Goal: Task Accomplishment & Management: Complete application form

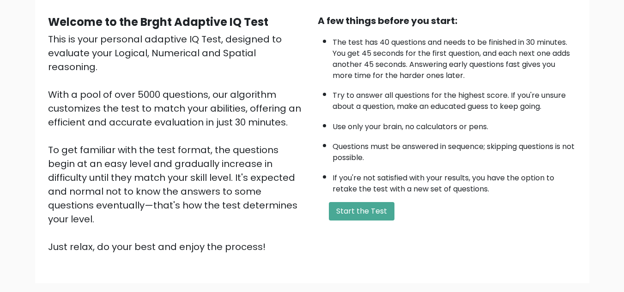
scroll to position [131, 0]
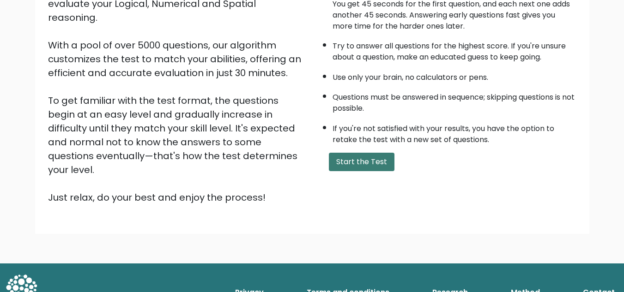
click at [359, 162] on button "Start the Test" at bounding box center [362, 162] width 66 height 18
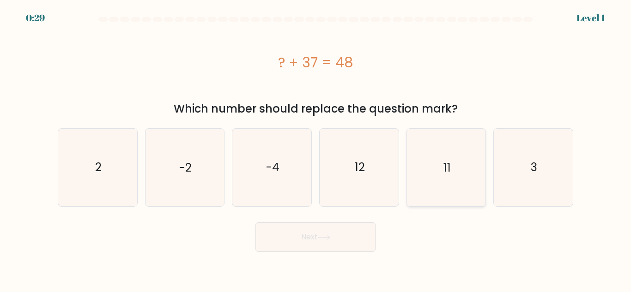
click at [458, 182] on icon "11" at bounding box center [445, 167] width 77 height 77
click at [316, 149] on input "e. 11" at bounding box center [315, 147] width 0 height 2
radio input "true"
click at [335, 241] on button "Next" at bounding box center [315, 238] width 120 height 30
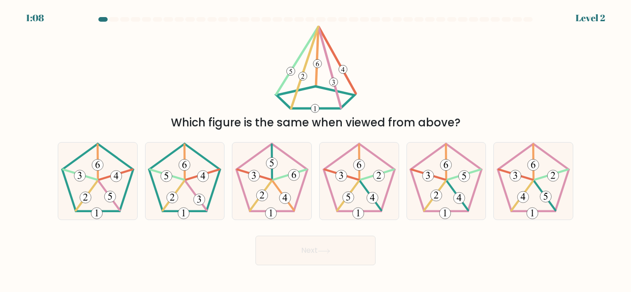
click at [319, 233] on div "Next" at bounding box center [315, 248] width 526 height 34
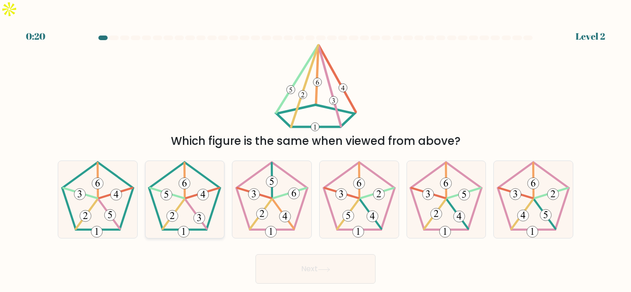
click at [198, 181] on icon at bounding box center [184, 199] width 77 height 77
click at [315, 149] on input "b." at bounding box center [315, 147] width 0 height 2
radio input "true"
click at [336, 254] on button "Next" at bounding box center [315, 269] width 120 height 30
click at [321, 267] on icon at bounding box center [324, 269] width 12 height 5
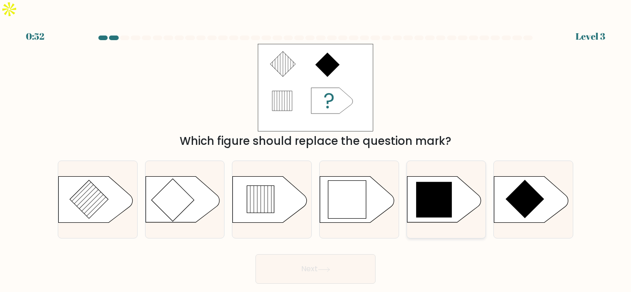
click at [433, 182] on icon at bounding box center [434, 200] width 36 height 36
click at [316, 149] on input "e." at bounding box center [315, 147] width 0 height 2
radio input "true"
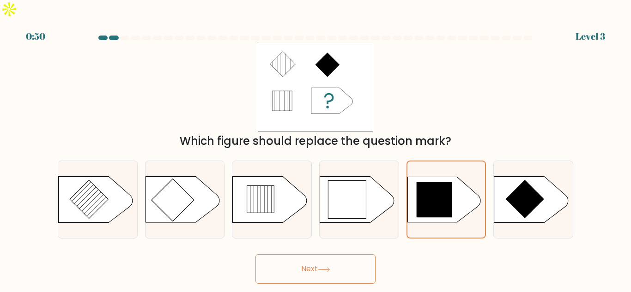
click at [313, 254] on button "Next" at bounding box center [315, 269] width 120 height 30
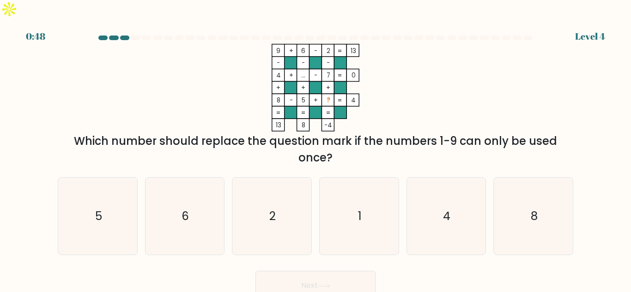
click at [321, 266] on div "Next" at bounding box center [315, 283] width 526 height 34
click at [382, 207] on icon "1" at bounding box center [358, 216] width 77 height 77
click at [316, 149] on input "d. 1" at bounding box center [315, 147] width 0 height 2
radio input "true"
click at [330, 284] on icon at bounding box center [324, 286] width 12 height 5
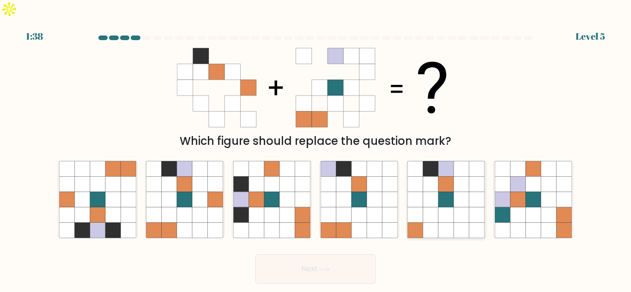
click at [445, 207] on icon at bounding box center [445, 214] width 15 height 15
click at [316, 149] on input "e." at bounding box center [315, 147] width 0 height 2
radio input "true"
click at [314, 254] on button "Next" at bounding box center [315, 269] width 120 height 30
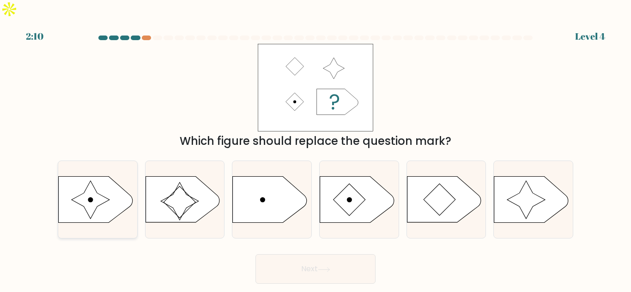
click at [78, 177] on icon at bounding box center [96, 200] width 74 height 46
click at [315, 149] on input "a." at bounding box center [315, 147] width 0 height 2
radio input "true"
click at [309, 259] on button "Next" at bounding box center [315, 269] width 120 height 30
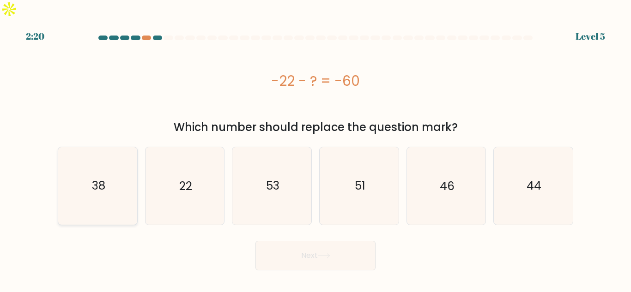
click at [98, 152] on icon "38" at bounding box center [97, 185] width 77 height 77
click at [315, 149] on input "a. 38" at bounding box center [315, 147] width 0 height 2
radio input "true"
click at [332, 242] on button "Next" at bounding box center [315, 256] width 120 height 30
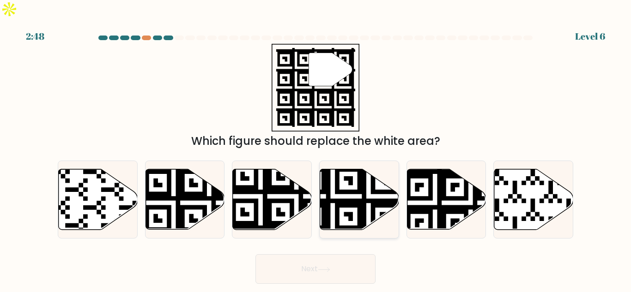
click at [339, 171] on icon at bounding box center [332, 232] width 143 height 143
click at [316, 149] on input "d." at bounding box center [315, 147] width 0 height 2
radio input "true"
click at [330, 267] on icon at bounding box center [324, 269] width 12 height 5
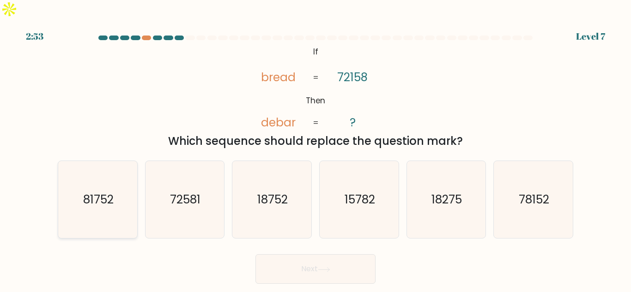
click at [95, 192] on text "81752" at bounding box center [98, 200] width 30 height 16
click at [315, 149] on input "a. 81752" at bounding box center [315, 147] width 0 height 2
radio input "true"
click at [306, 257] on button "Next" at bounding box center [315, 269] width 120 height 30
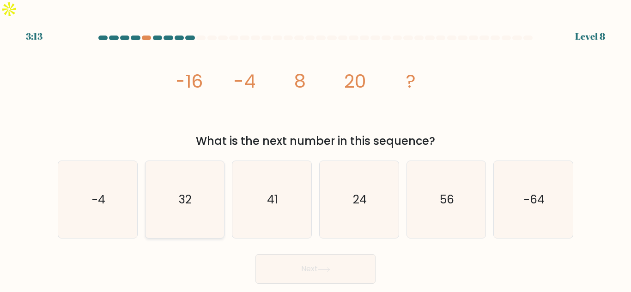
click at [182, 192] on text "32" at bounding box center [185, 200] width 13 height 16
click at [315, 149] on input "b. 32" at bounding box center [315, 147] width 0 height 2
radio input "true"
click at [280, 254] on button "Next" at bounding box center [315, 269] width 120 height 30
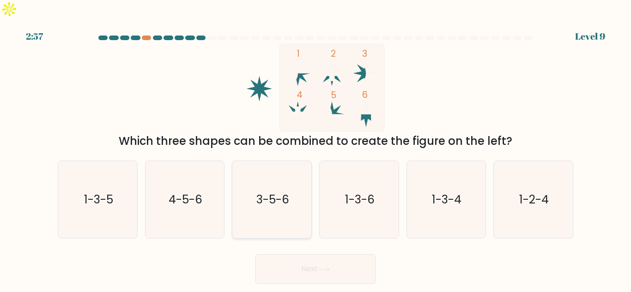
click at [278, 192] on text "3-5-6" at bounding box center [272, 200] width 33 height 16
click at [315, 149] on input "c. 3-5-6" at bounding box center [315, 147] width 0 height 2
radio input "true"
click at [327, 254] on button "Next" at bounding box center [315, 269] width 120 height 30
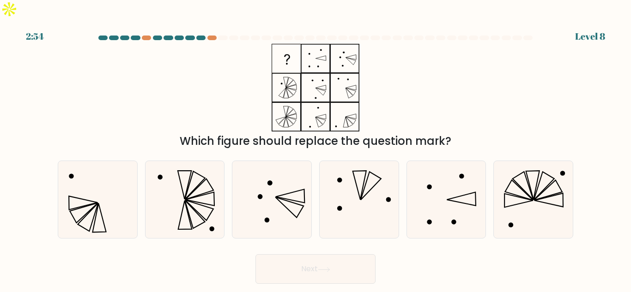
click at [327, 254] on button "Next" at bounding box center [315, 269] width 120 height 30
click at [181, 186] on icon at bounding box center [184, 199] width 77 height 77
click at [315, 149] on input "b." at bounding box center [315, 147] width 0 height 2
radio input "true"
click at [342, 254] on button "Next" at bounding box center [315, 269] width 120 height 30
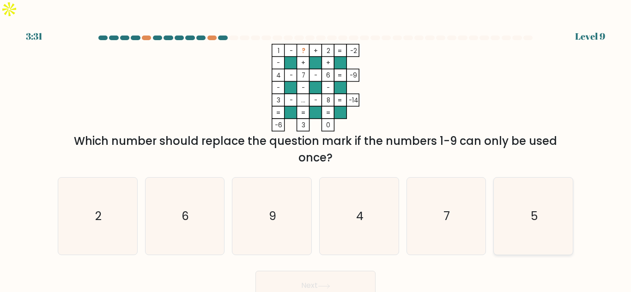
click at [533, 208] on text "5" at bounding box center [533, 216] width 7 height 16
click at [316, 149] on input "f. 5" at bounding box center [315, 147] width 0 height 2
radio input "true"
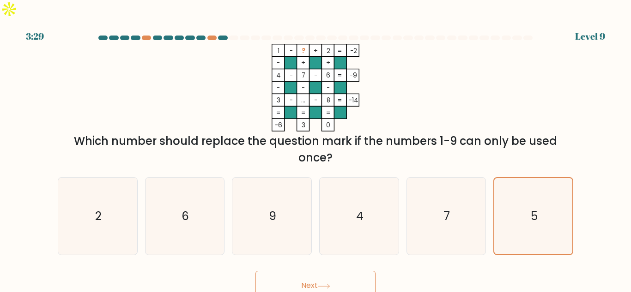
click at [319, 271] on button "Next" at bounding box center [315, 286] width 120 height 30
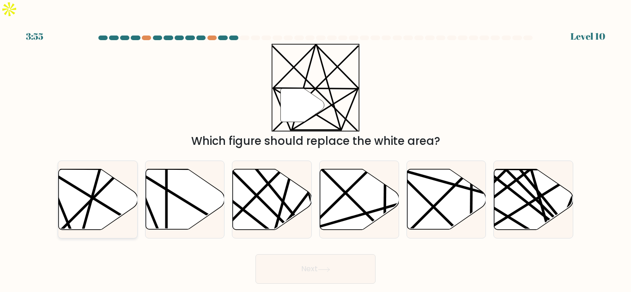
click at [100, 174] on line at bounding box center [122, 169] width 154 height 154
click at [315, 149] on input "a." at bounding box center [315, 147] width 0 height 2
radio input "true"
click at [313, 254] on button "Next" at bounding box center [315, 269] width 120 height 30
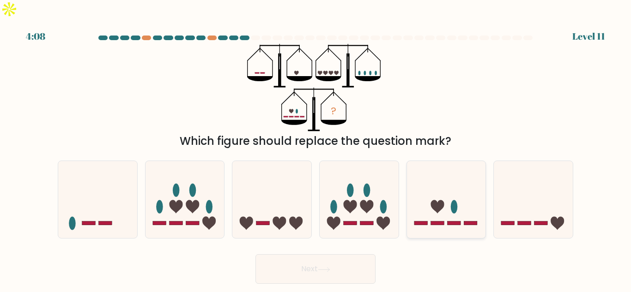
click at [445, 178] on icon at bounding box center [446, 199] width 79 height 65
click at [316, 149] on input "e." at bounding box center [315, 147] width 0 height 2
radio input "true"
click at [326, 254] on button "Next" at bounding box center [315, 269] width 120 height 30
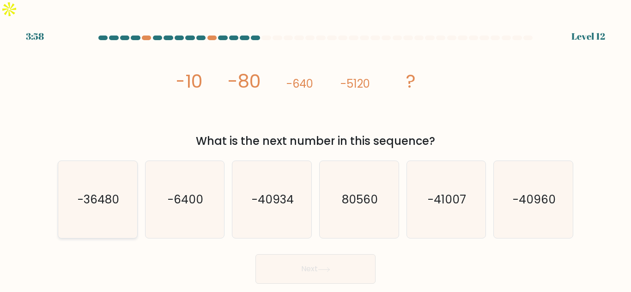
click at [114, 203] on icon "-36480" at bounding box center [97, 199] width 77 height 77
click at [315, 149] on input "a. -36480" at bounding box center [315, 147] width 0 height 2
radio input "true"
click at [310, 259] on button "Next" at bounding box center [315, 269] width 120 height 30
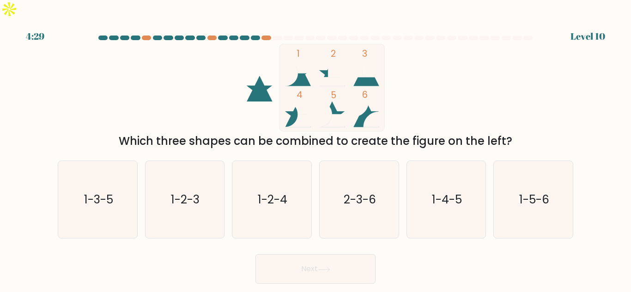
click at [502, 44] on div "1 2 3 4 5 6 Which three shapes can be combined to create the figure on the left?" at bounding box center [315, 97] width 526 height 106
click at [457, 87] on div "1 2 3 4 5 6 Which three shapes can be combined to create the figure on the left?" at bounding box center [315, 97] width 526 height 106
click at [355, 192] on text "2-3-6" at bounding box center [359, 200] width 32 height 16
click at [316, 149] on input "d. 2-3-6" at bounding box center [315, 147] width 0 height 2
radio input "true"
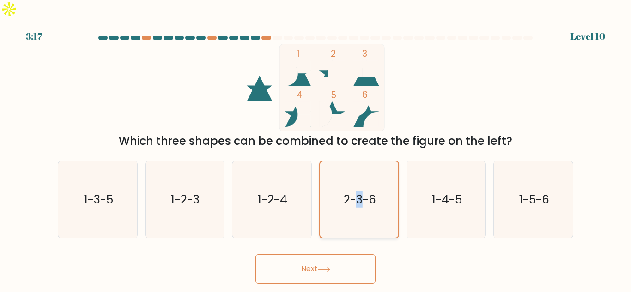
click at [355, 192] on text "2-3-6" at bounding box center [359, 200] width 32 height 16
click at [316, 149] on input "d. 2-3-6" at bounding box center [315, 147] width 0 height 2
click at [326, 254] on button "Next" at bounding box center [315, 269] width 120 height 30
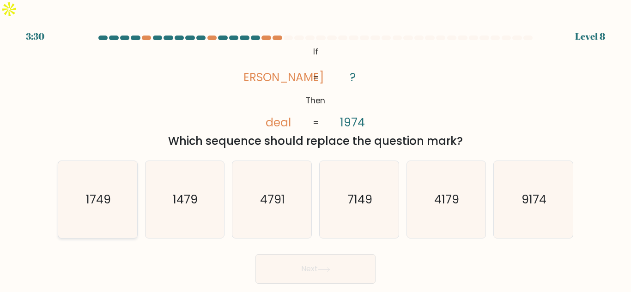
click at [100, 193] on icon "1749" at bounding box center [97, 199] width 77 height 77
click at [315, 149] on input "a. 1749" at bounding box center [315, 147] width 0 height 2
radio input "true"
click at [309, 254] on button "Next" at bounding box center [315, 269] width 120 height 30
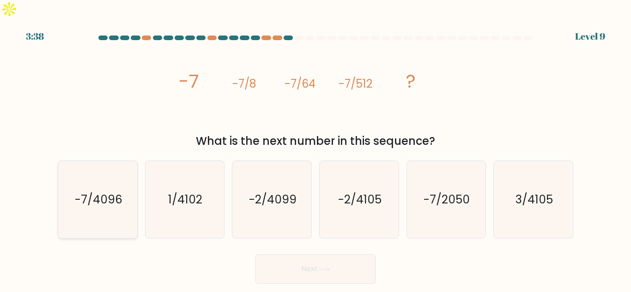
click at [107, 192] on text "-7/4096" at bounding box center [98, 200] width 48 height 16
click at [315, 149] on input "a. -7/4096" at bounding box center [315, 147] width 0 height 2
radio input "true"
click at [325, 267] on icon at bounding box center [324, 269] width 12 height 5
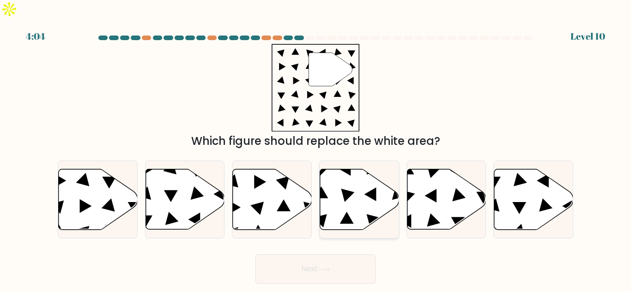
click at [354, 183] on icon at bounding box center [359, 199] width 79 height 60
click at [316, 149] on input "d." at bounding box center [315, 147] width 0 height 2
radio input "true"
click at [328, 254] on button "Next" at bounding box center [315, 269] width 120 height 30
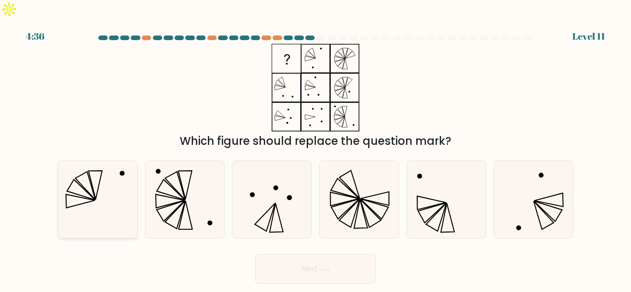
click at [83, 180] on icon at bounding box center [81, 190] width 28 height 20
click at [315, 149] on input "a." at bounding box center [315, 147] width 0 height 2
radio input "true"
click at [303, 254] on button "Next" at bounding box center [315, 269] width 120 height 30
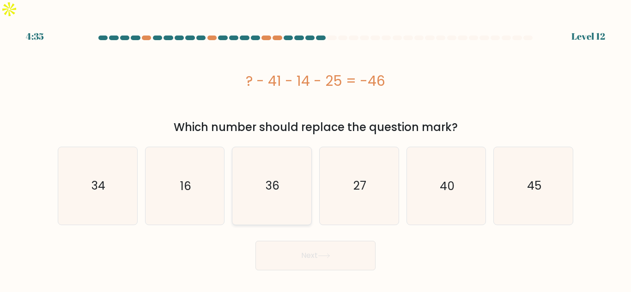
click at [289, 159] on icon "36" at bounding box center [271, 185] width 77 height 77
click at [315, 149] on input "c. 36" at bounding box center [315, 147] width 0 height 2
radio input "true"
click at [308, 241] on button "Next" at bounding box center [315, 256] width 120 height 30
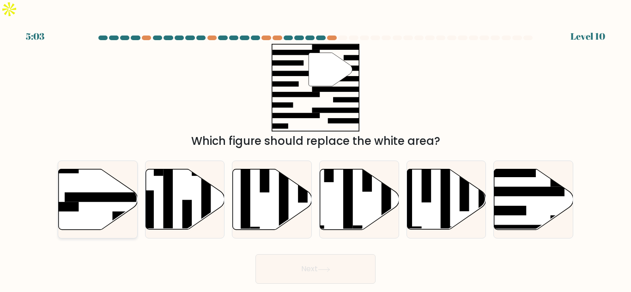
click at [76, 202] on rect at bounding box center [36, 207] width 86 height 10
click at [315, 149] on input "a." at bounding box center [315, 147] width 0 height 2
radio input "true"
click at [285, 254] on button "Next" at bounding box center [315, 269] width 120 height 30
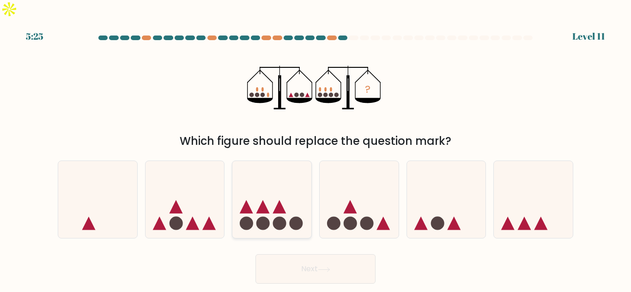
click at [270, 193] on icon at bounding box center [271, 199] width 79 height 65
click at [315, 149] on input "c." at bounding box center [315, 147] width 0 height 2
radio input "true"
click at [318, 254] on button "Next" at bounding box center [315, 269] width 120 height 30
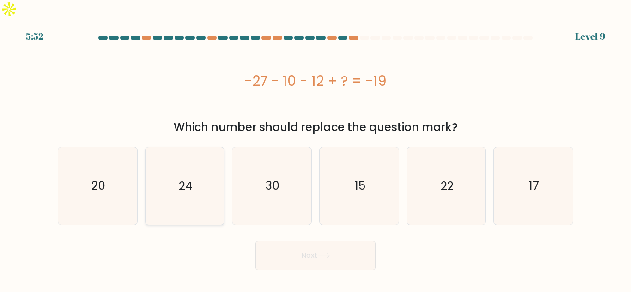
click at [178, 169] on icon "24" at bounding box center [184, 185] width 77 height 77
click at [315, 149] on input "b. 24" at bounding box center [315, 147] width 0 height 2
radio input "true"
click at [329, 254] on icon at bounding box center [323, 256] width 11 height 4
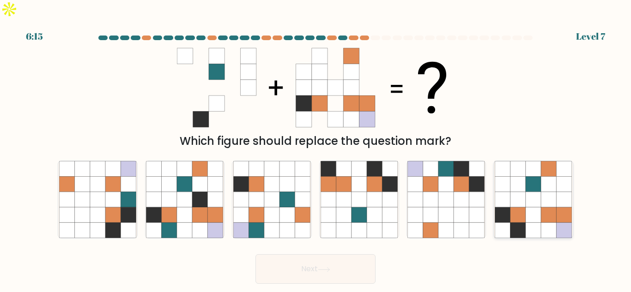
click at [560, 207] on icon at bounding box center [563, 214] width 15 height 15
click at [316, 149] on input "f." at bounding box center [315, 147] width 0 height 2
radio input "true"
click at [327, 254] on button "Next" at bounding box center [315, 269] width 120 height 30
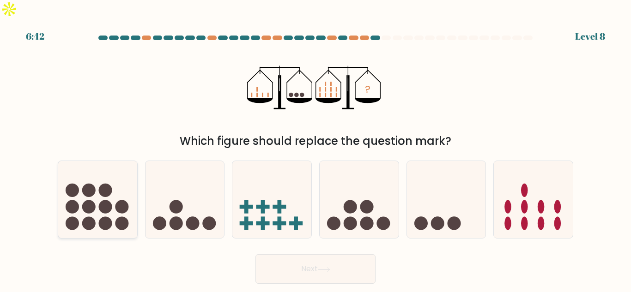
click at [88, 184] on circle at bounding box center [88, 190] width 13 height 13
click at [315, 149] on input "a." at bounding box center [315, 147] width 0 height 2
radio input "true"
click at [347, 256] on button "Next" at bounding box center [315, 269] width 120 height 30
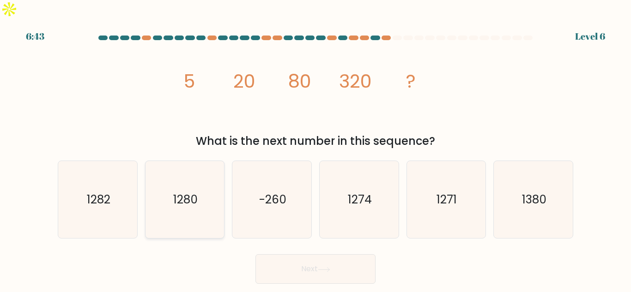
click at [195, 192] on text "1280" at bounding box center [185, 200] width 24 height 16
click at [315, 149] on input "b. 1280" at bounding box center [315, 147] width 0 height 2
radio input "true"
click at [356, 254] on button "Next" at bounding box center [315, 269] width 120 height 30
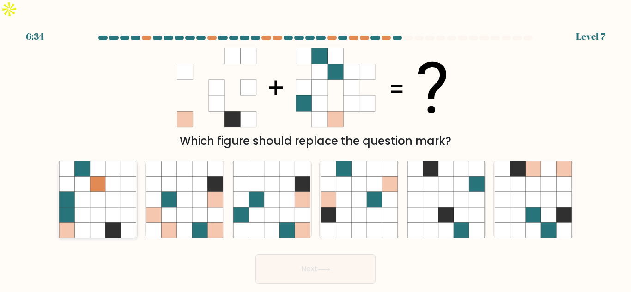
click at [112, 177] on icon at bounding box center [112, 184] width 15 height 15
click at [315, 149] on input "a." at bounding box center [315, 147] width 0 height 2
radio input "true"
click at [337, 254] on button "Next" at bounding box center [315, 269] width 120 height 30
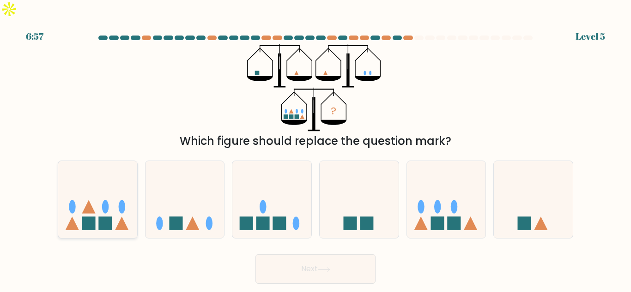
click at [84, 182] on icon at bounding box center [97, 199] width 79 height 65
click at [315, 149] on input "a." at bounding box center [315, 147] width 0 height 2
radio input "true"
click at [307, 254] on button "Next" at bounding box center [315, 269] width 120 height 30
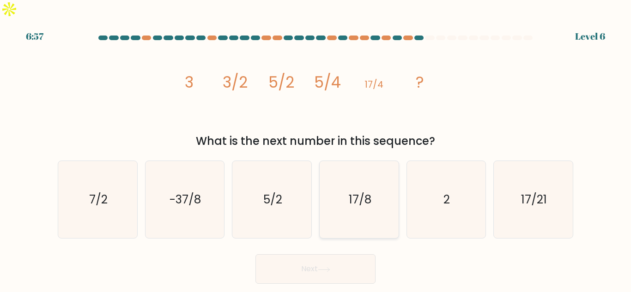
click at [354, 191] on icon "17/8" at bounding box center [358, 199] width 77 height 77
click at [316, 149] on input "d. 17/8" at bounding box center [315, 147] width 0 height 2
radio input "true"
click at [325, 262] on button "Next" at bounding box center [315, 269] width 120 height 30
click at [325, 267] on icon at bounding box center [323, 269] width 11 height 4
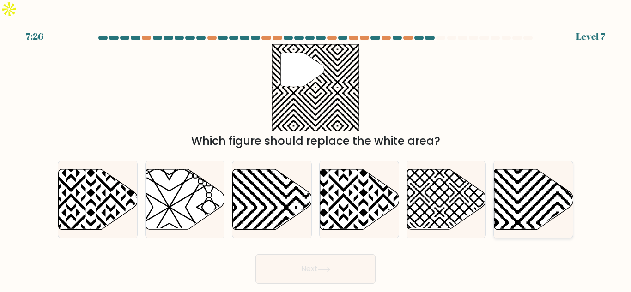
click at [510, 185] on icon at bounding box center [557, 232] width 159 height 159
click at [316, 149] on input "f." at bounding box center [315, 147] width 0 height 2
radio input "true"
click at [299, 263] on button "Next" at bounding box center [315, 269] width 120 height 30
click at [333, 254] on button "Next" at bounding box center [315, 269] width 120 height 30
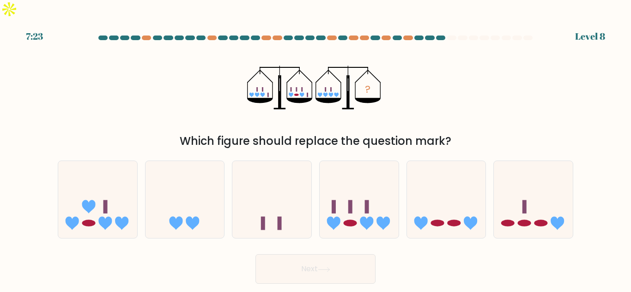
click at [312, 254] on button "Next" at bounding box center [315, 269] width 120 height 30
click at [106, 176] on icon at bounding box center [97, 199] width 79 height 65
click at [315, 149] on input "a." at bounding box center [315, 147] width 0 height 2
radio input "true"
click at [310, 254] on button "Next" at bounding box center [315, 269] width 120 height 30
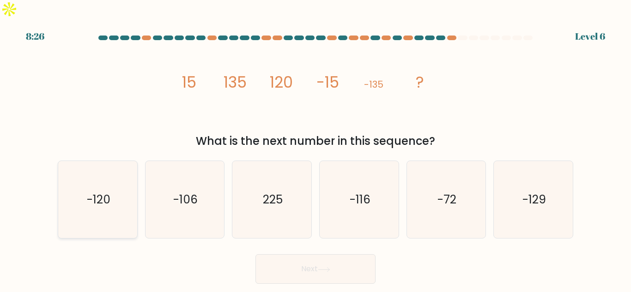
click at [89, 192] on text "-120" at bounding box center [98, 200] width 24 height 16
click at [315, 149] on input "a. -120" at bounding box center [315, 147] width 0 height 2
radio input "true"
click at [334, 256] on button "Next" at bounding box center [315, 269] width 120 height 30
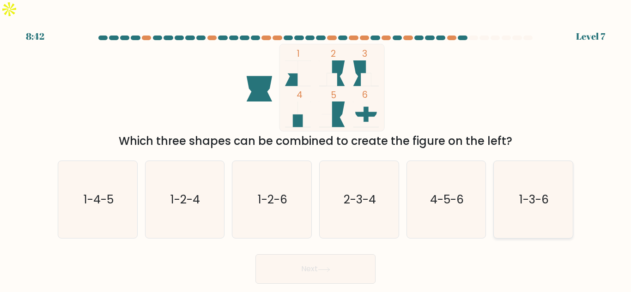
click at [555, 183] on icon "1-3-6" at bounding box center [532, 199] width 77 height 77
click at [316, 149] on input "f. 1-3-6" at bounding box center [315, 147] width 0 height 2
radio input "true"
click at [325, 267] on icon at bounding box center [324, 269] width 12 height 5
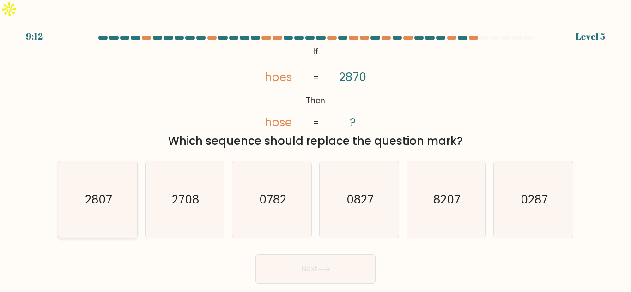
click at [101, 192] on text "2807" at bounding box center [97, 200] width 27 height 16
click at [315, 149] on input "a. 2807" at bounding box center [315, 147] width 0 height 2
radio input "true"
click at [349, 254] on button "Next" at bounding box center [315, 269] width 120 height 30
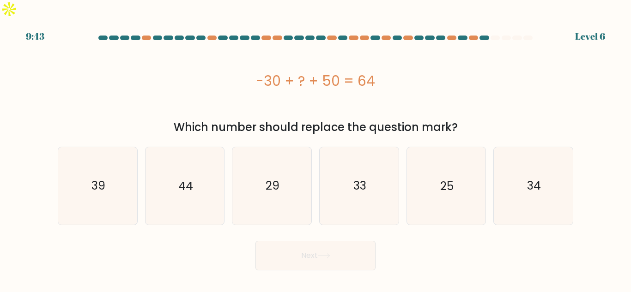
click at [402, 236] on div "Next" at bounding box center [315, 253] width 526 height 34
click at [541, 187] on icon "34" at bounding box center [532, 185] width 77 height 77
click at [316, 149] on input "f. 34" at bounding box center [315, 147] width 0 height 2
radio input "true"
click at [323, 253] on icon at bounding box center [324, 255] width 12 height 5
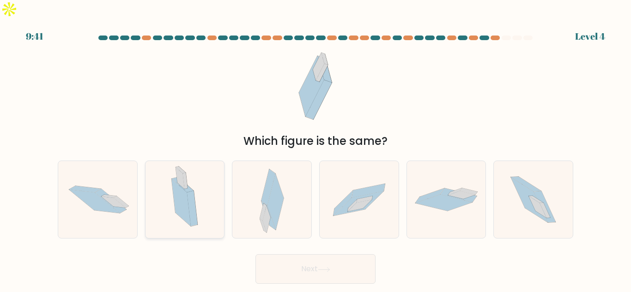
click at [196, 181] on icon at bounding box center [184, 199] width 44 height 77
click at [315, 149] on input "b." at bounding box center [315, 147] width 0 height 2
radio input "true"
click at [196, 181] on icon at bounding box center [184, 200] width 43 height 76
click at [315, 149] on input "b." at bounding box center [315, 147] width 0 height 2
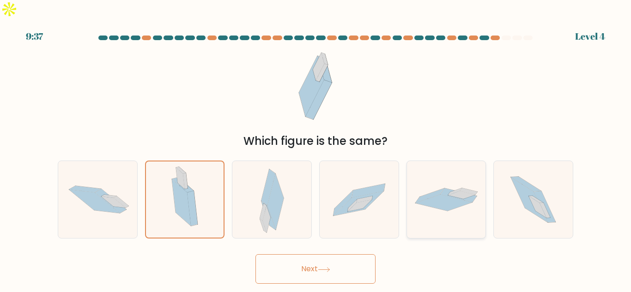
click at [469, 188] on icon at bounding box center [446, 200] width 79 height 24
click at [316, 149] on input "e." at bounding box center [315, 147] width 0 height 2
radio input "true"
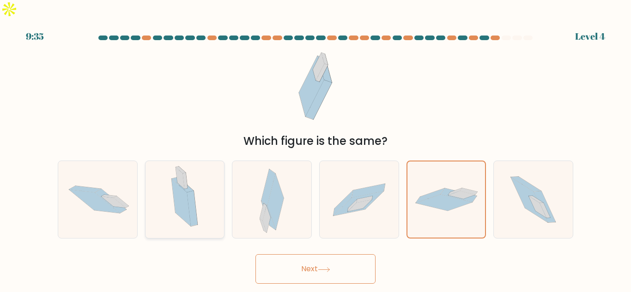
click at [159, 182] on div at bounding box center [185, 200] width 80 height 78
click at [315, 149] on input "b." at bounding box center [315, 147] width 0 height 2
radio input "true"
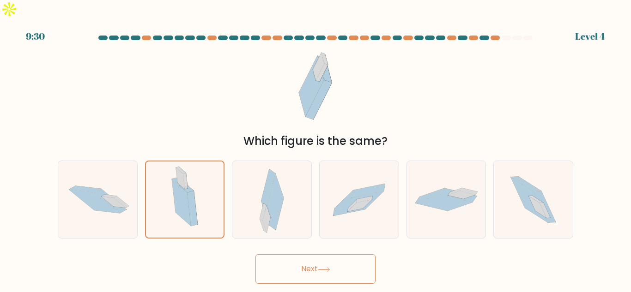
click at [315, 254] on button "Next" at bounding box center [315, 269] width 120 height 30
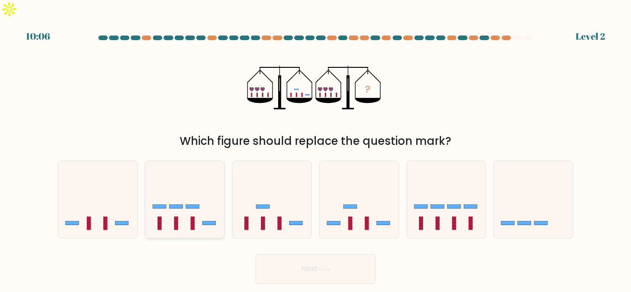
click at [171, 173] on icon at bounding box center [184, 199] width 79 height 65
click at [315, 149] on input "b." at bounding box center [315, 147] width 0 height 2
radio input "true"
click at [334, 254] on button "Next" at bounding box center [315, 269] width 120 height 30
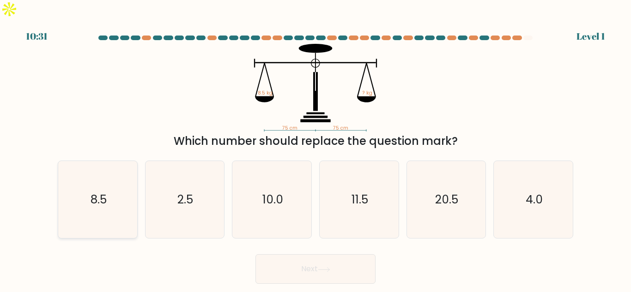
click at [82, 176] on icon "8.5" at bounding box center [97, 199] width 77 height 77
click at [315, 149] on input "a. 8.5" at bounding box center [315, 147] width 0 height 2
radio input "true"
click at [346, 254] on button "Next" at bounding box center [315, 269] width 120 height 30
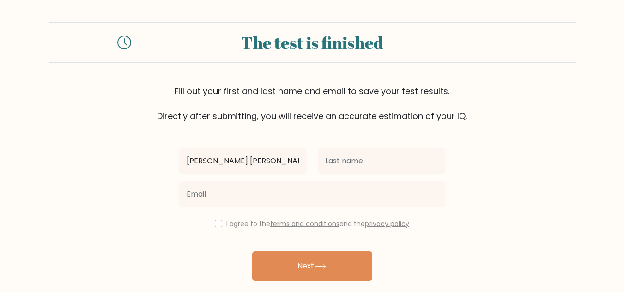
type input "Sheila Mae"
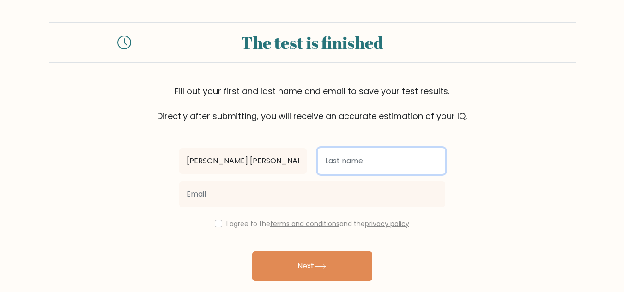
click at [360, 164] on input "text" at bounding box center [381, 161] width 127 height 26
type input "Ramos"
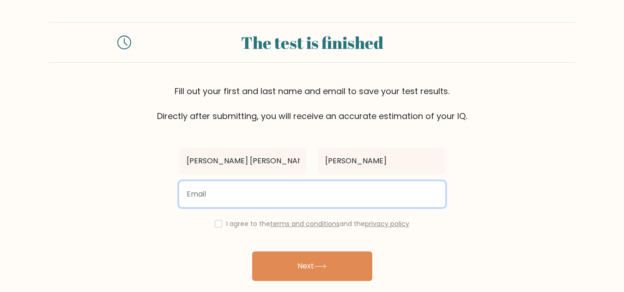
click at [196, 198] on input "email" at bounding box center [312, 194] width 266 height 26
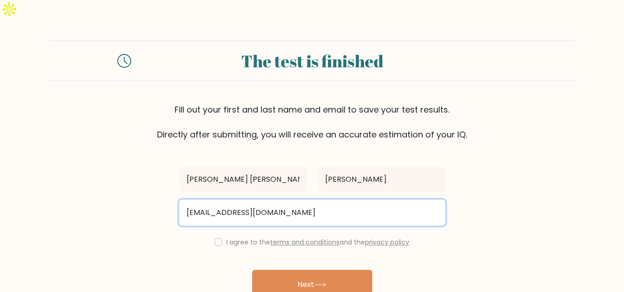
type input "sheilamaecardino0307@gmail.com"
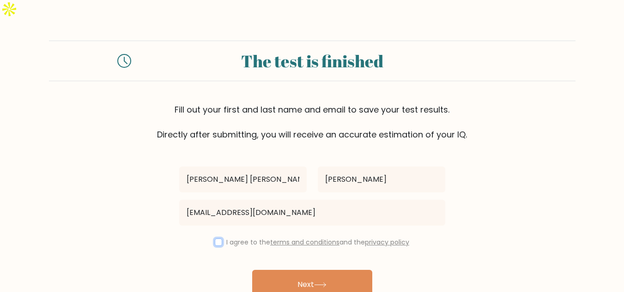
click at [215, 239] on input "checkbox" at bounding box center [218, 242] width 7 height 7
checkbox input "true"
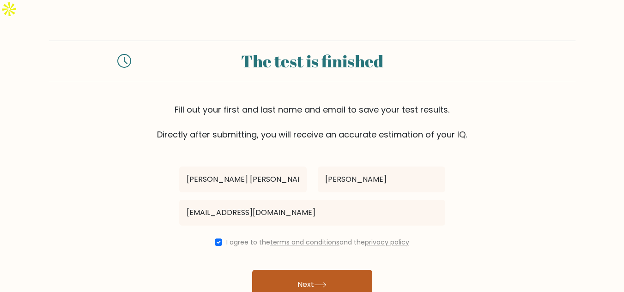
click at [330, 270] on button "Next" at bounding box center [312, 285] width 120 height 30
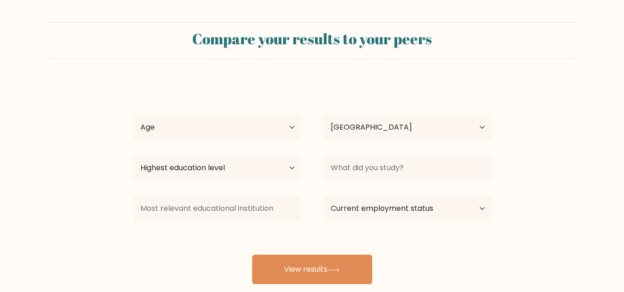
select select "PH"
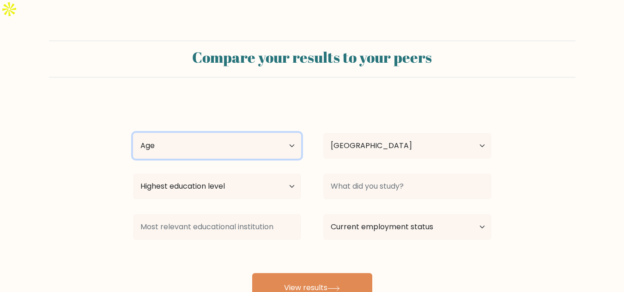
click at [290, 133] on select "Age Under [DEMOGRAPHIC_DATA] [DEMOGRAPHIC_DATA] [DEMOGRAPHIC_DATA] [DEMOGRAPHIC…" at bounding box center [217, 146] width 168 height 26
select select "18_24"
click at [133, 133] on select "Age Under [DEMOGRAPHIC_DATA] [DEMOGRAPHIC_DATA] [DEMOGRAPHIC_DATA] [DEMOGRAPHIC…" at bounding box center [217, 146] width 168 height 26
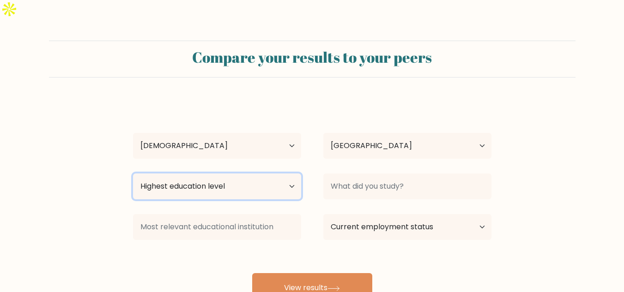
click at [280, 174] on select "Highest education level No schooling Primary Lower Secondary Upper Secondary Oc…" at bounding box center [217, 187] width 168 height 26
select select "bachelors_degree"
click at [133, 174] on select "Highest education level No schooling Primary Lower Secondary Upper Secondary Oc…" at bounding box center [217, 187] width 168 height 26
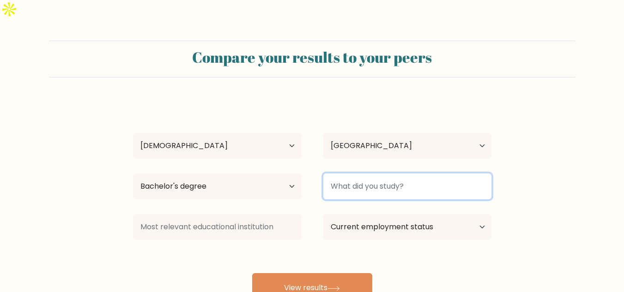
click at [355, 174] on input at bounding box center [407, 187] width 168 height 26
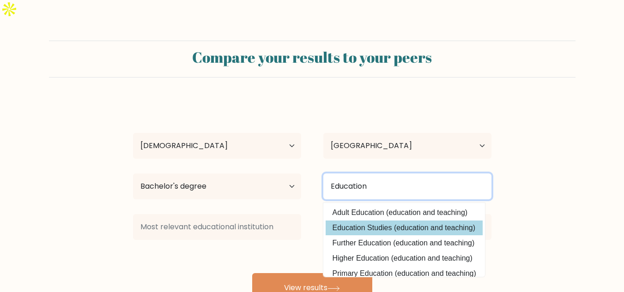
type input "Education"
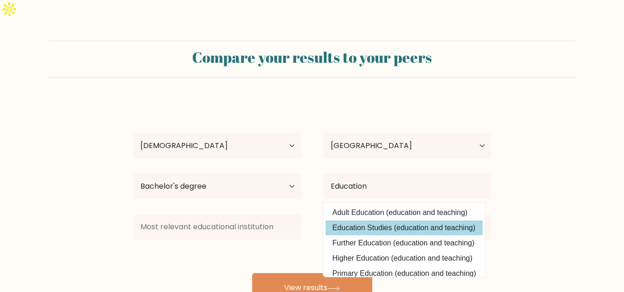
click at [413, 209] on div "[PERSON_NAME] Age Under [DEMOGRAPHIC_DATA] [DEMOGRAPHIC_DATA] [DEMOGRAPHIC_DATA…" at bounding box center [311, 201] width 369 height 203
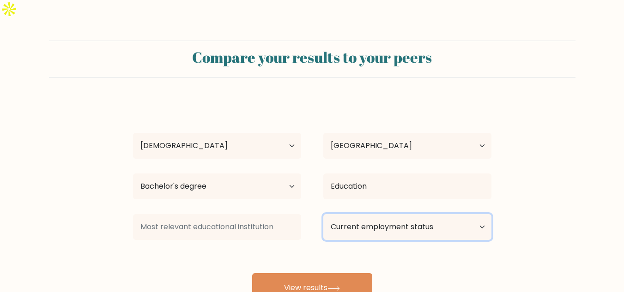
click at [413, 214] on select "Current employment status Employed Student Retired Other / prefer not to answer" at bounding box center [407, 227] width 168 height 26
select select "other"
click at [323, 214] on select "Current employment status Employed Student Retired Other / prefer not to answer" at bounding box center [407, 227] width 168 height 26
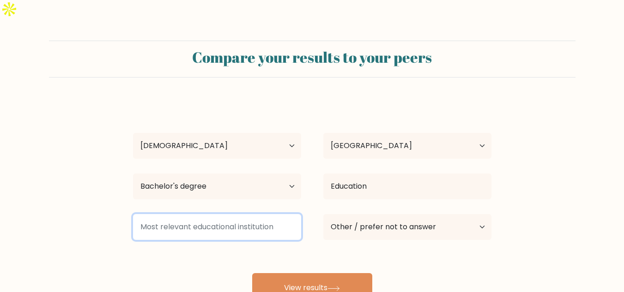
click at [239, 215] on input at bounding box center [217, 227] width 168 height 26
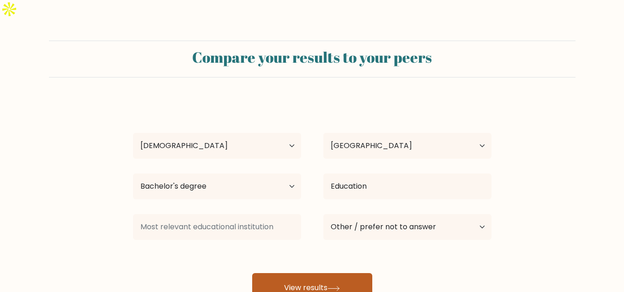
click at [313, 274] on button "View results" at bounding box center [312, 288] width 120 height 30
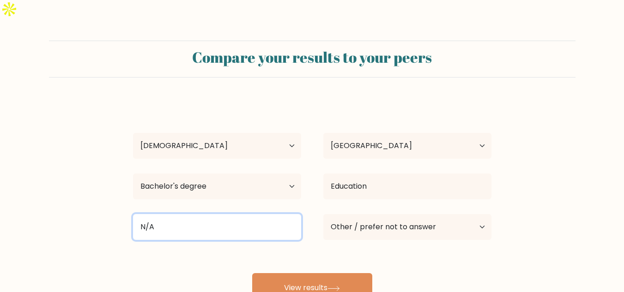
type input "N/A"
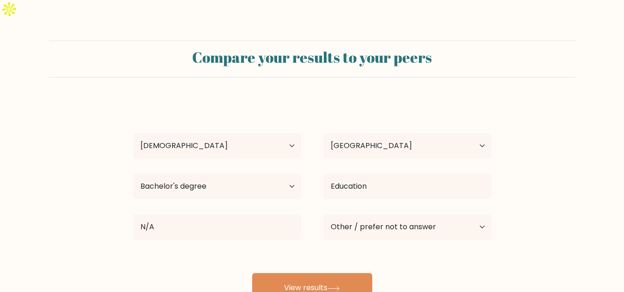
click at [326, 290] on div "Compare your results to your peers [PERSON_NAME] Age Under [DEMOGRAPHIC_DATA] […" at bounding box center [312, 193] width 624 height 350
click at [325, 276] on button "View results" at bounding box center [312, 288] width 120 height 30
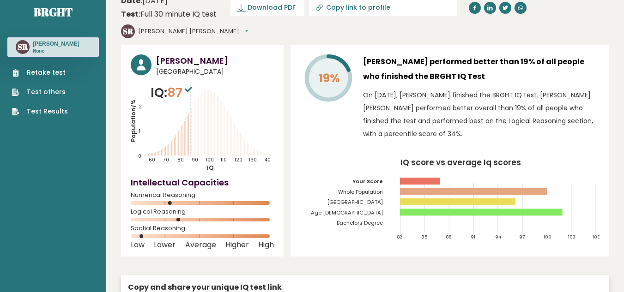
scroll to position [7, 0]
